Goal: Information Seeking & Learning: Learn about a topic

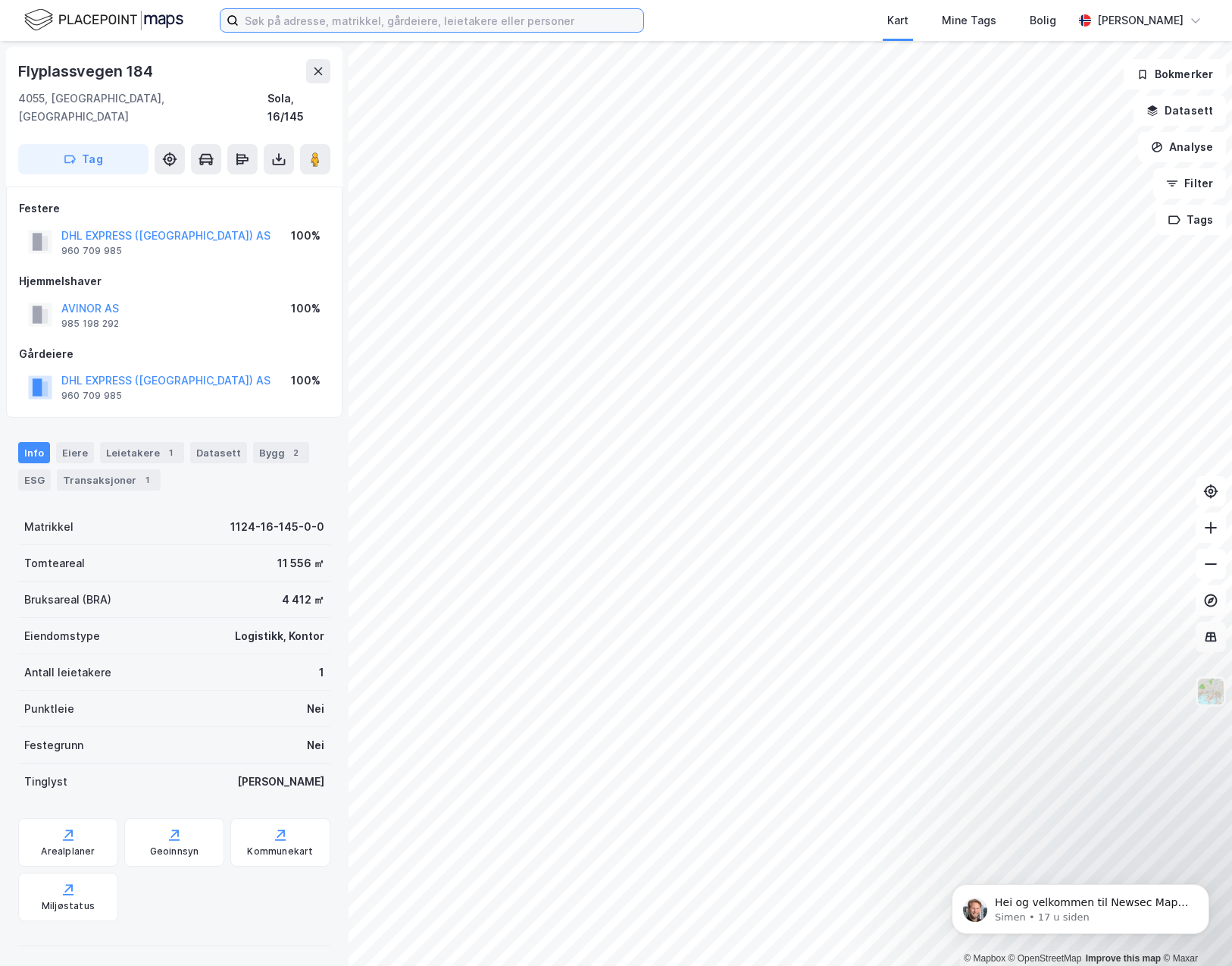
click at [265, 15] on input at bounding box center [441, 21] width 405 height 23
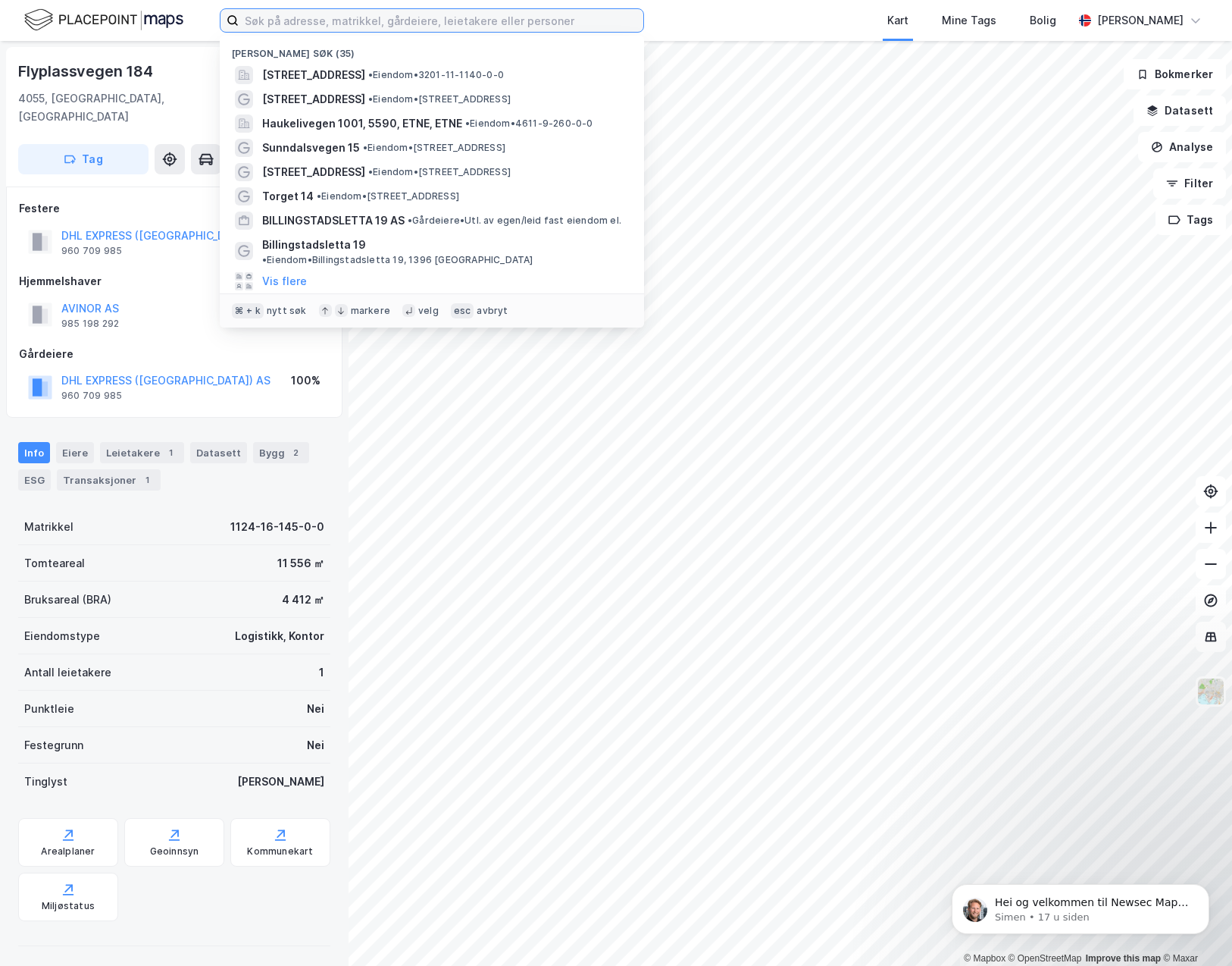
paste input "[STREET_ADDRESS]"
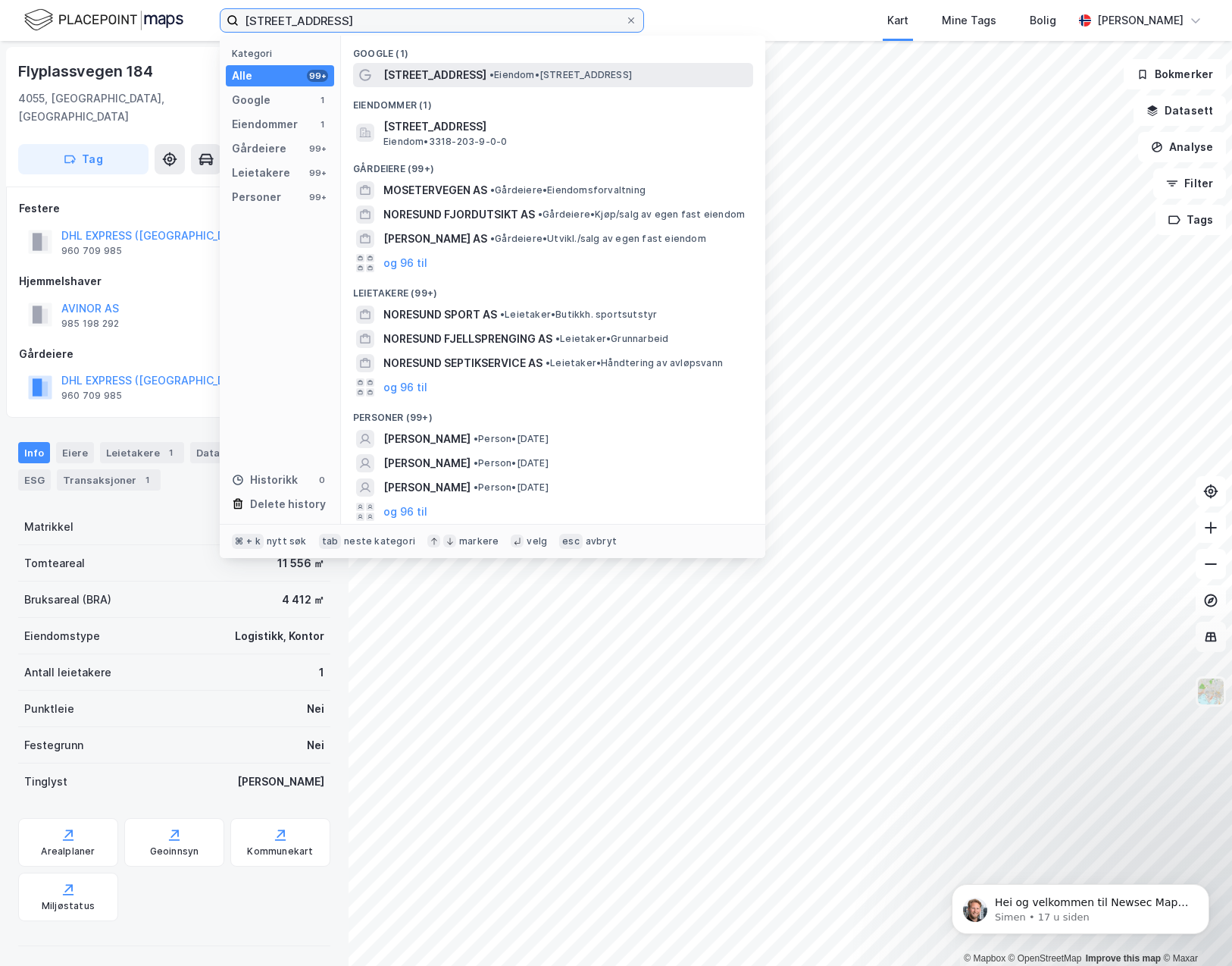
type input "[STREET_ADDRESS]"
click at [423, 70] on span "[STREET_ADDRESS]" at bounding box center [435, 75] width 103 height 18
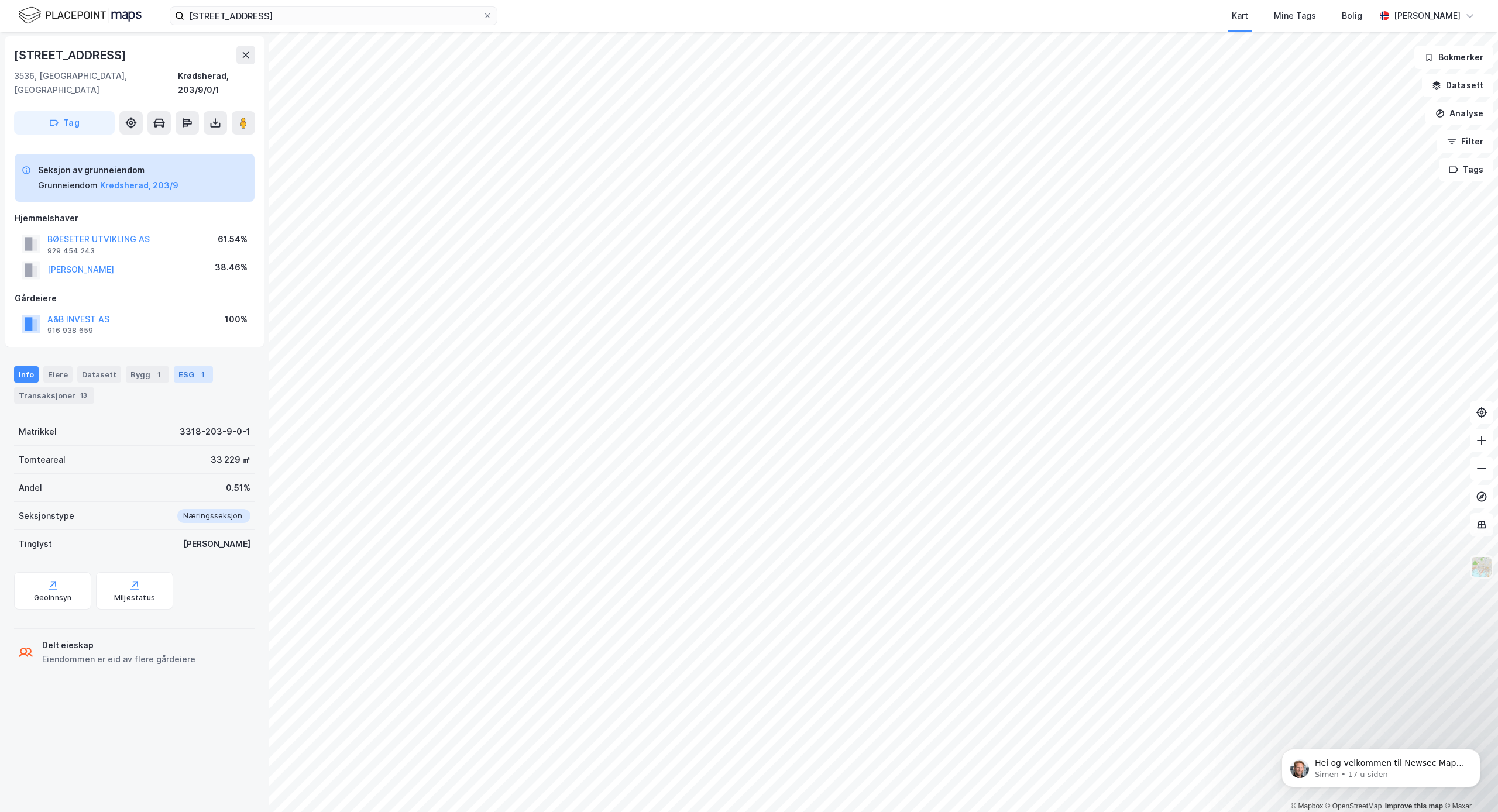
click at [185, 366] on div "ESG 1" at bounding box center [193, 374] width 39 height 16
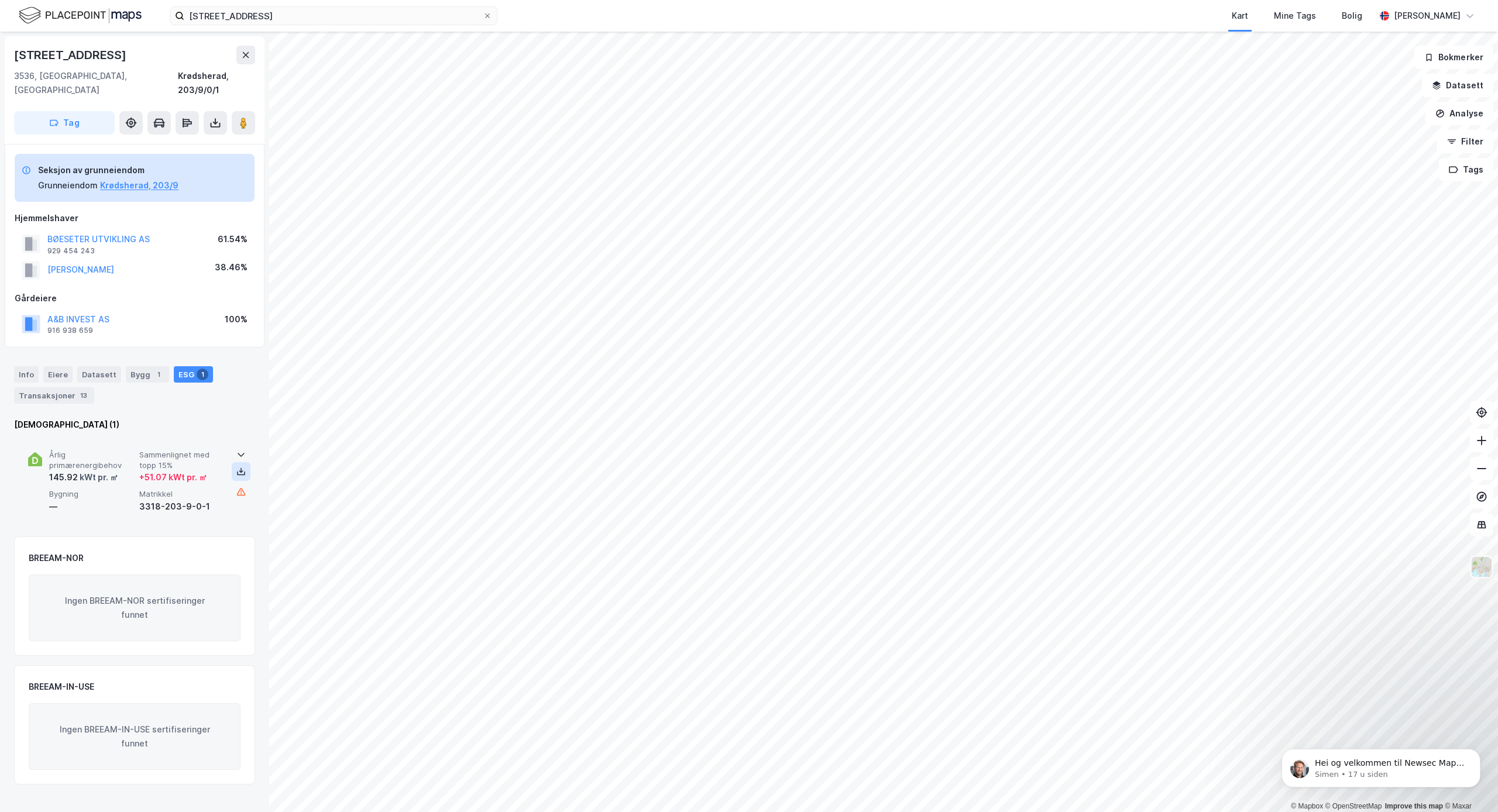
click at [240, 467] on icon at bounding box center [241, 471] width 9 height 9
click at [28, 366] on div "Info" at bounding box center [26, 374] width 25 height 16
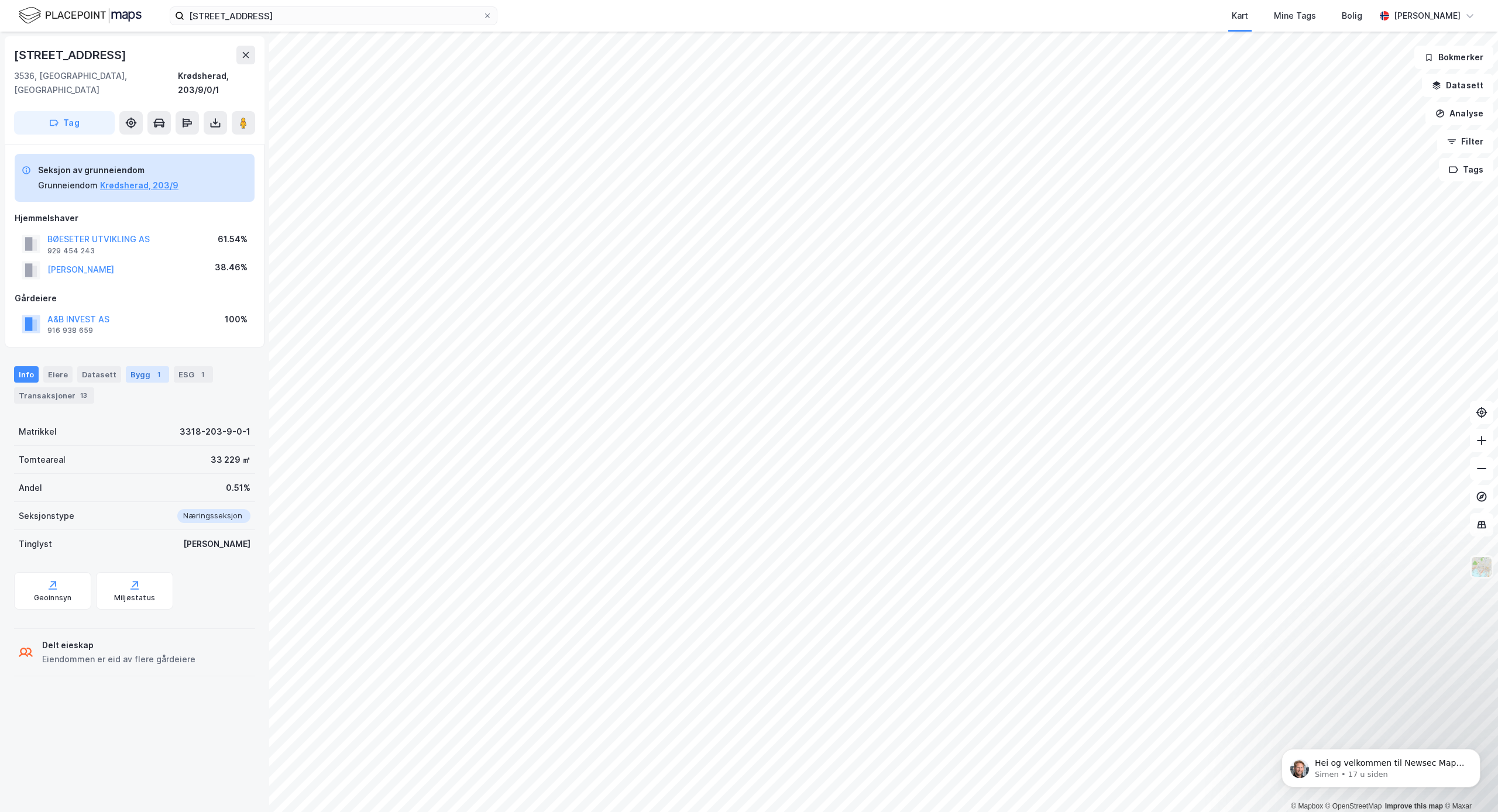
click at [129, 366] on div "Bygg 1" at bounding box center [148, 374] width 44 height 16
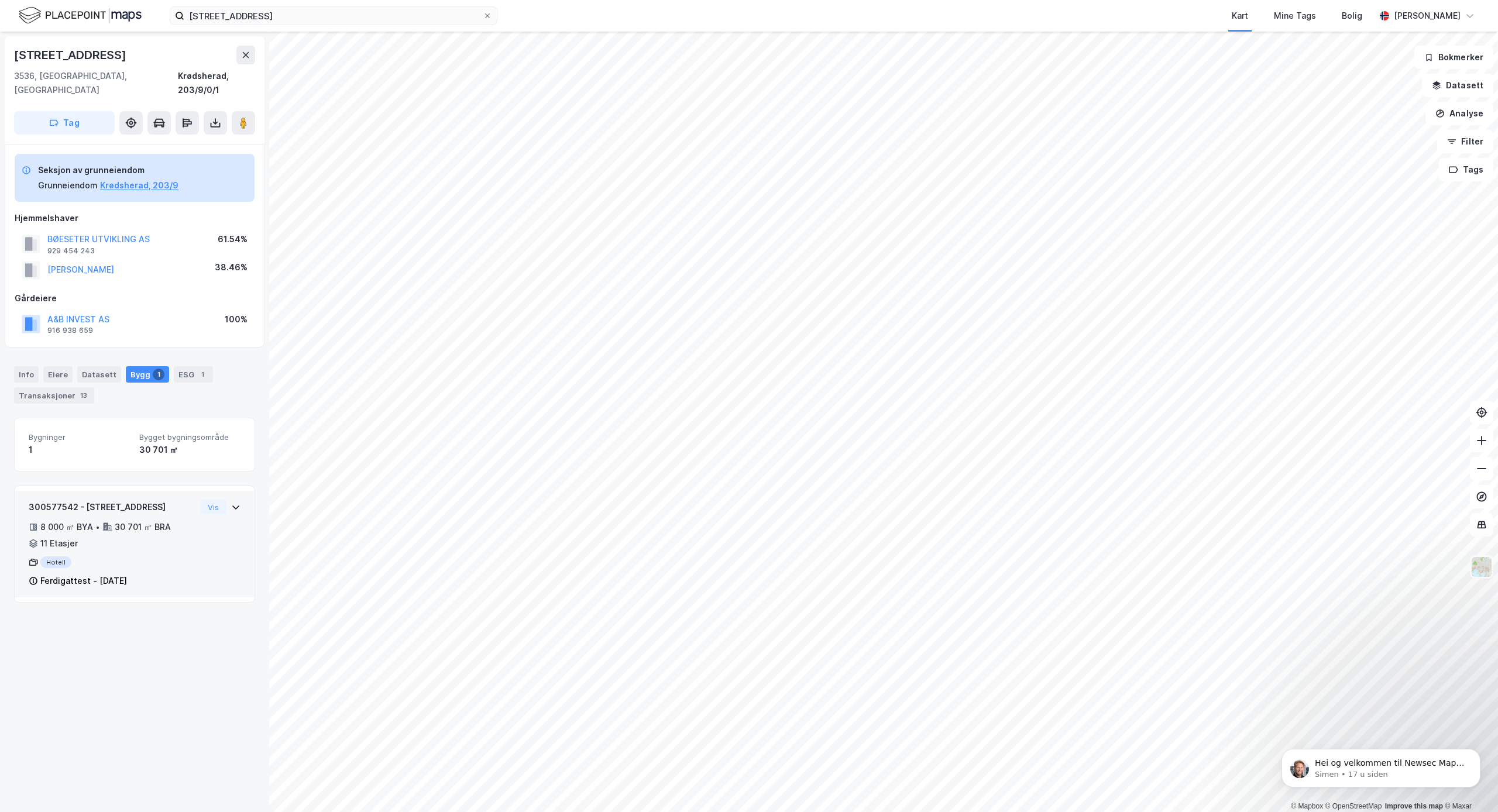
click at [32, 539] on icon at bounding box center [34, 544] width 9 height 9
click at [236, 502] on icon at bounding box center [236, 507] width 9 height 9
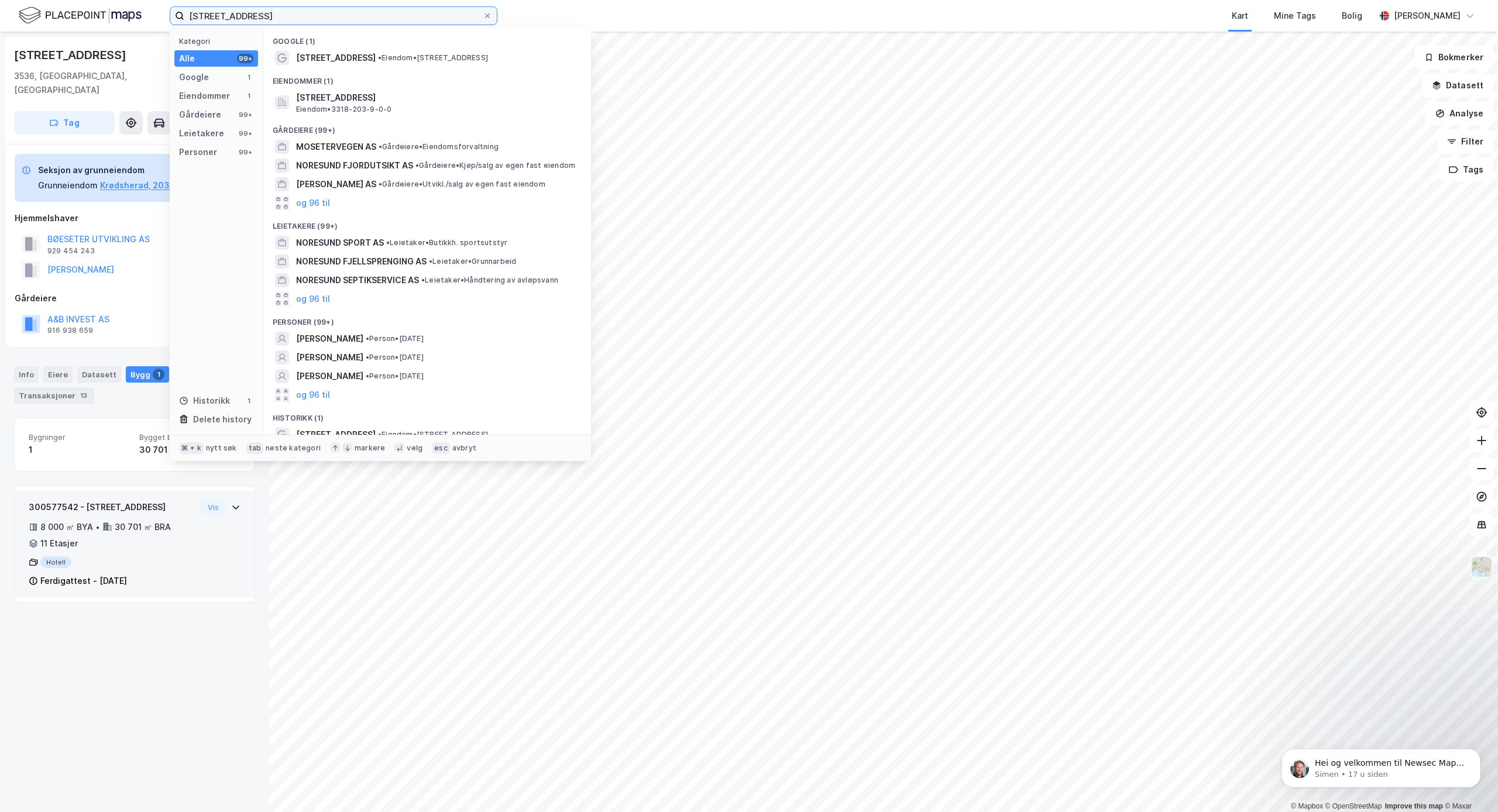
drag, startPoint x: 380, startPoint y: 19, endPoint x: 152, endPoint y: 18, distance: 228.0
click at [135, 22] on div "[STREET_ADDRESS] Kategori Alle 99+ Google 1 Eiendommer 1 Gårdeiere 99+ Leietake…" at bounding box center [749, 16] width 1498 height 32
drag, startPoint x: 186, startPoint y: 14, endPoint x: 354, endPoint y: 16, distance: 168.0
click at [354, 16] on input "[STREET_ADDRESS]" at bounding box center [333, 16] width 298 height 18
